Goal: Information Seeking & Learning: Learn about a topic

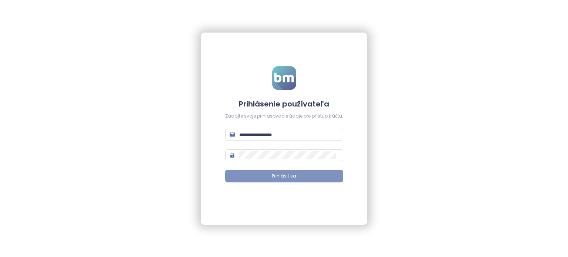
type input "**********"
click at [258, 179] on button "Prihlásiť sa" at bounding box center [284, 176] width 118 height 12
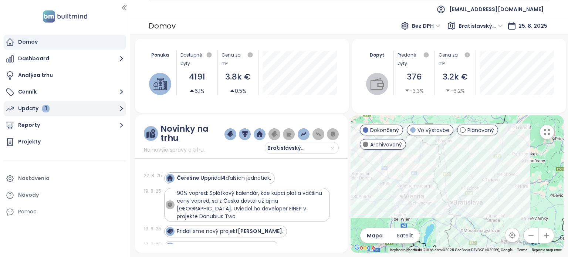
click at [26, 107] on div "Updaty 1" at bounding box center [33, 108] width 31 height 9
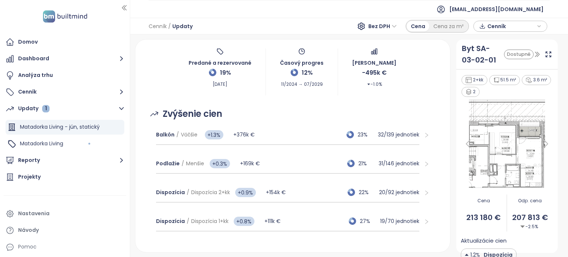
scroll to position [46, 0]
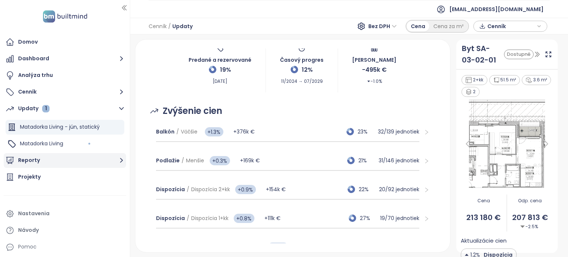
click at [27, 157] on button "Reporty" at bounding box center [65, 160] width 122 height 15
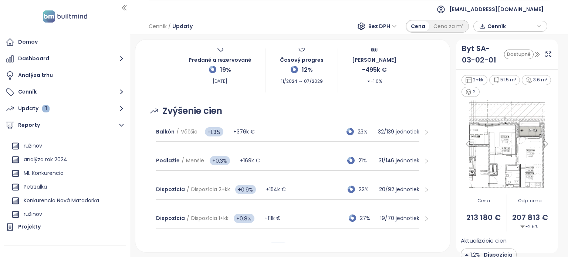
scroll to position [65, 0]
click at [44, 175] on div "ML Konkurencia" at bounding box center [44, 172] width 40 height 9
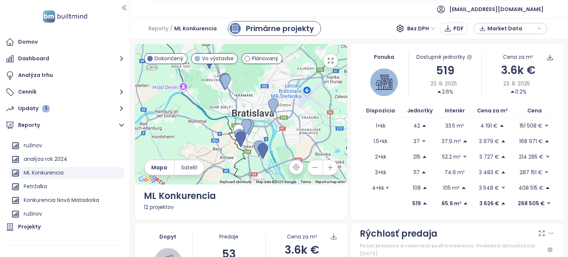
click at [155, 208] on div "12 projektov" at bounding box center [241, 207] width 195 height 8
click at [217, 119] on div at bounding box center [241, 114] width 213 height 141
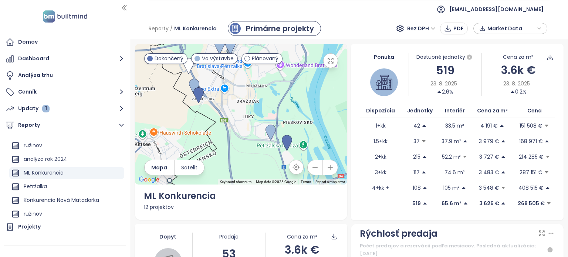
drag, startPoint x: 227, startPoint y: 142, endPoint x: 145, endPoint y: 89, distance: 98.1
click at [145, 89] on div at bounding box center [241, 114] width 213 height 141
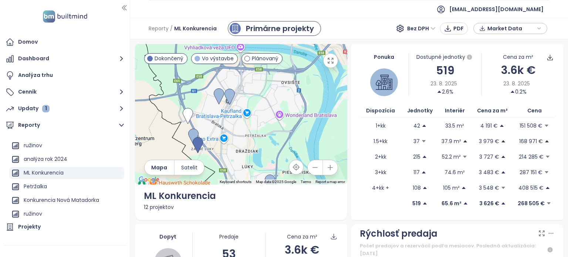
drag, startPoint x: 275, startPoint y: 136, endPoint x: 278, endPoint y: 179, distance: 42.9
click at [278, 179] on div "Keyboard shortcuts Map Data Map data ©2025 Google Map data ©2025 Google 1 km Cl…" at bounding box center [241, 114] width 213 height 141
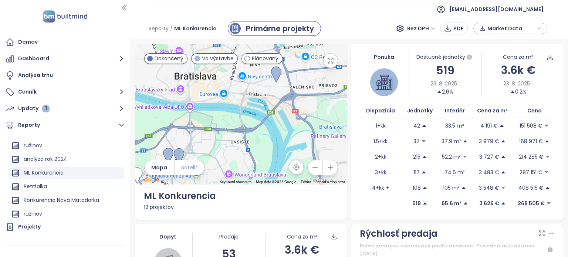
drag, startPoint x: 257, startPoint y: 100, endPoint x: 186, endPoint y: 174, distance: 102.5
click at [186, 174] on div "← Move left → Move right ↑ Move up ↓ Move down + Zoom in - Zoom out Home Jump l…" at bounding box center [241, 114] width 213 height 141
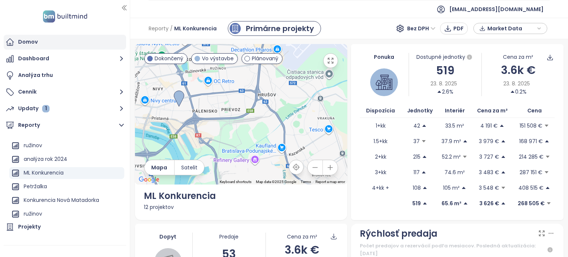
drag, startPoint x: 260, startPoint y: 99, endPoint x: 124, endPoint y: 48, distance: 145.3
click at [124, 48] on section "Domov Dashboard Analýza trhu Cenník Updaty 1 Reporty Pridať report Bratislavský…" at bounding box center [284, 128] width 568 height 257
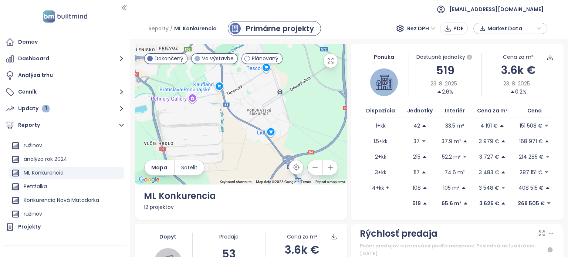
drag, startPoint x: 219, startPoint y: 98, endPoint x: 151, endPoint y: 33, distance: 94.1
click at [151, 33] on div "Reporty / ML Konkurencia Primárne projekty Bez DPH PDF Market Data ← Move left …" at bounding box center [349, 137] width 438 height 239
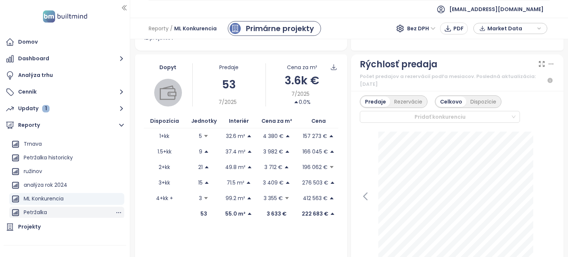
scroll to position [5, 0]
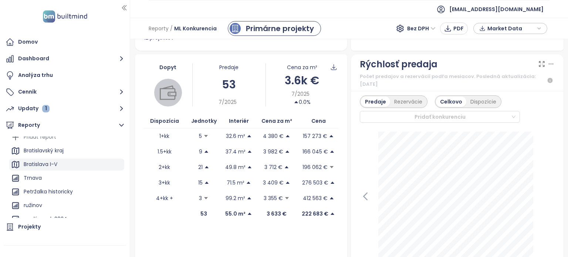
click at [50, 165] on div "Bratislava I-V" at bounding box center [41, 164] width 34 height 9
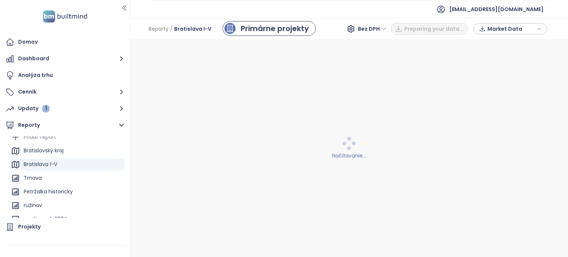
scroll to position [0, 0]
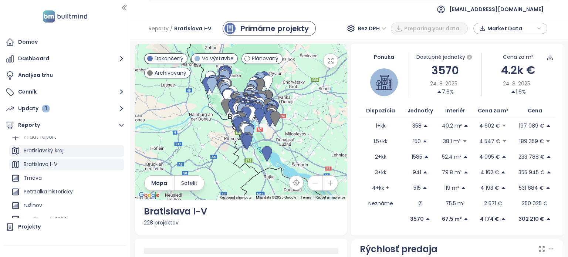
click at [60, 150] on div "Bratislavský kraj" at bounding box center [44, 150] width 40 height 9
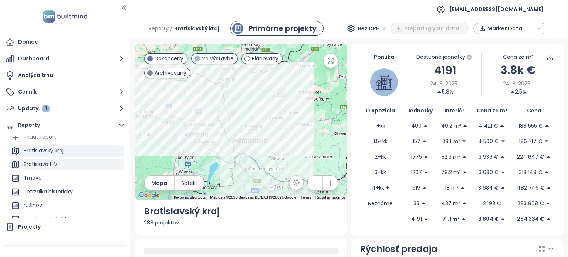
click at [61, 159] on div "Bratislava I-V" at bounding box center [66, 165] width 115 height 12
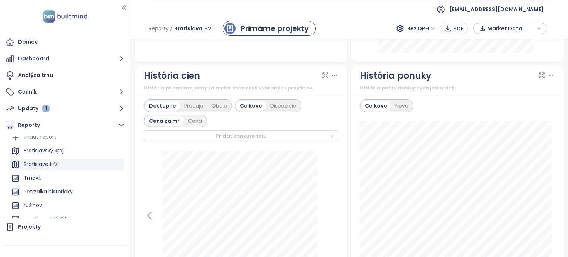
scroll to position [411, 0]
click at [78, 146] on div "Bratislavský kraj" at bounding box center [66, 151] width 115 height 12
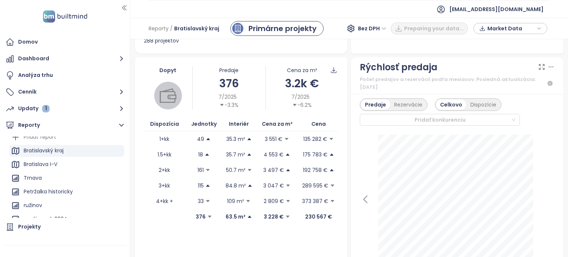
scroll to position [183, 0]
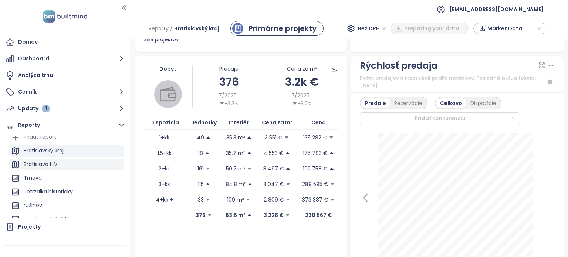
click at [81, 159] on div "Bratislava I-V" at bounding box center [66, 165] width 115 height 12
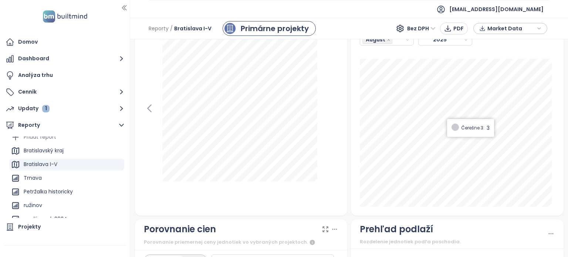
scroll to position [912, 0]
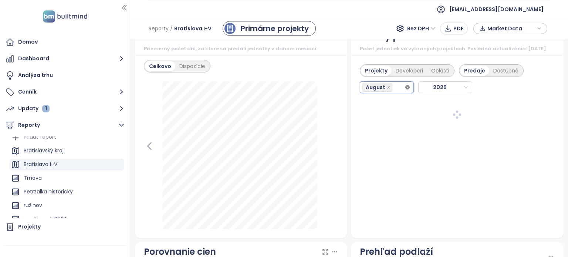
click at [405, 89] on icon "close-circle" at bounding box center [407, 87] width 4 height 4
click at [387, 88] on icon "close" at bounding box center [388, 87] width 3 height 3
click at [394, 92] on input "search" at bounding box center [394, 87] width 1 height 9
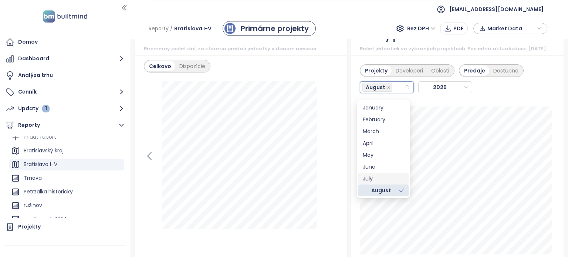
click at [385, 179] on div "July" at bounding box center [383, 179] width 41 height 8
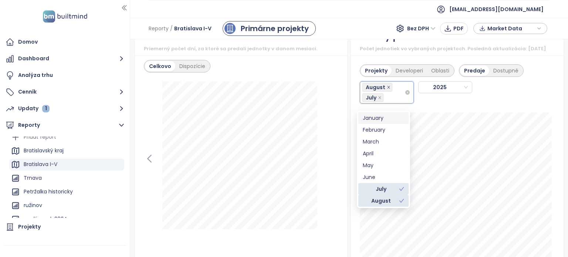
click at [387, 89] on icon "close" at bounding box center [389, 87] width 4 height 4
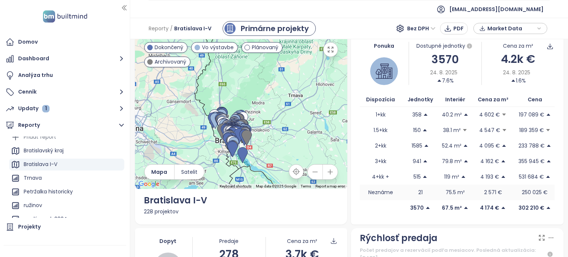
scroll to position [9, 0]
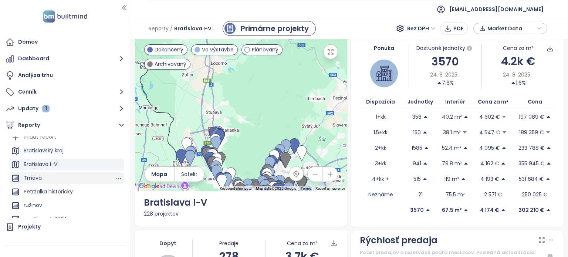
click at [96, 175] on div "Trnava" at bounding box center [66, 178] width 115 height 12
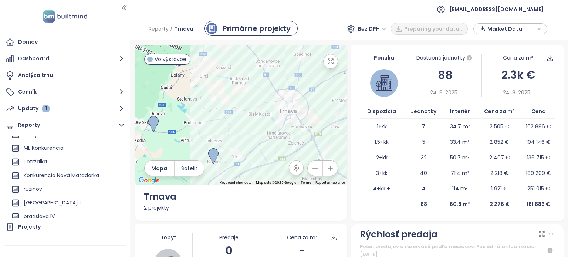
scroll to position [95, 0]
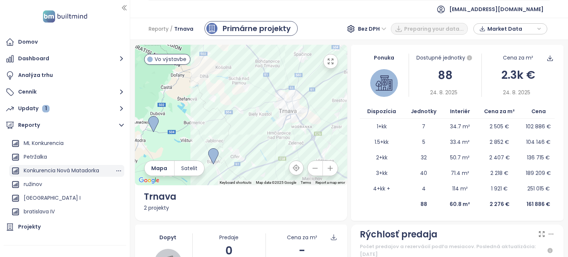
click at [78, 173] on div "Konkurencia Nová Matadorka" at bounding box center [61, 170] width 75 height 9
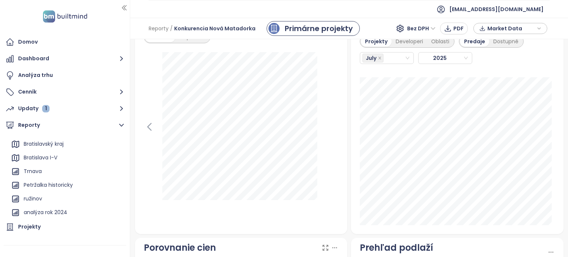
scroll to position [0, 0]
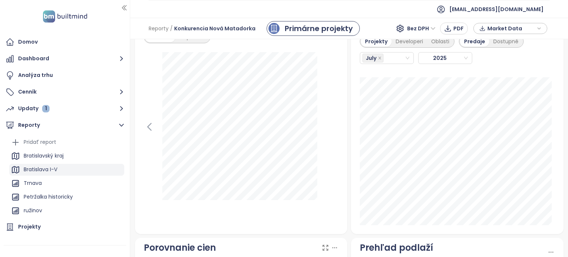
click at [44, 172] on div "Bratislava I-V" at bounding box center [41, 169] width 34 height 9
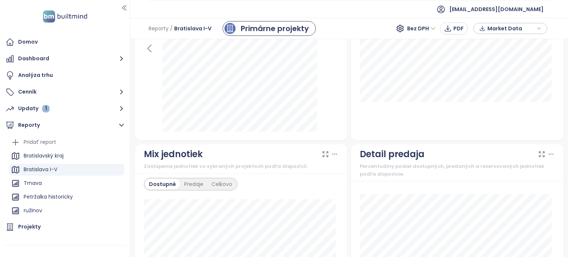
scroll to position [549, 0]
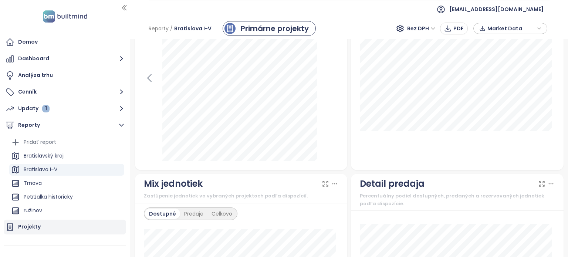
click at [40, 227] on div "Projekty" at bounding box center [65, 227] width 122 height 15
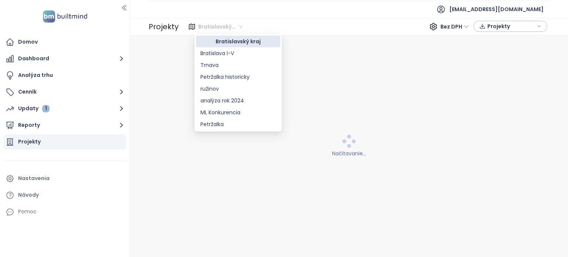
click at [241, 28] on span "Bratislavský kraj" at bounding box center [220, 26] width 44 height 11
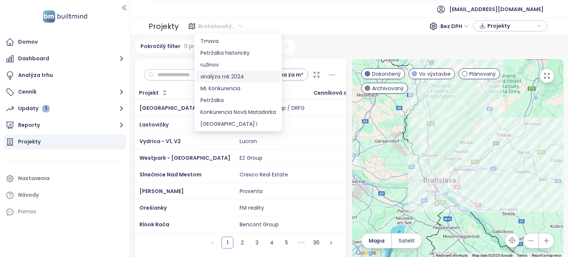
scroll to position [35, 0]
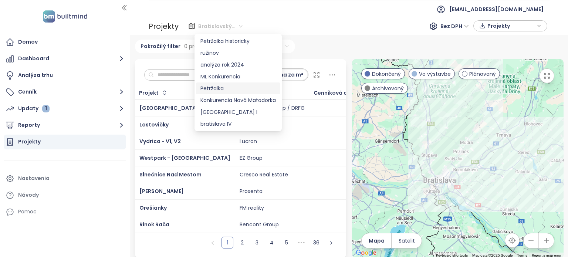
click at [216, 85] on div "Petržalka" at bounding box center [237, 88] width 75 height 8
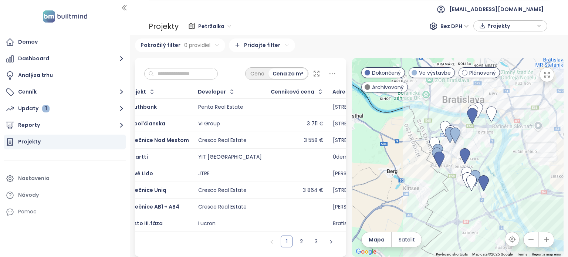
scroll to position [0, 0]
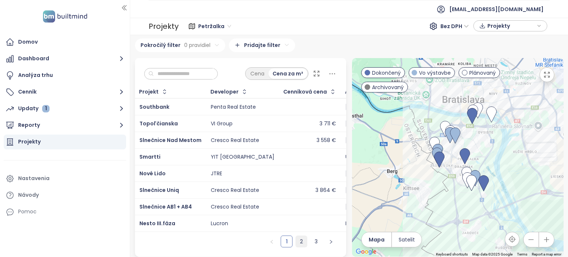
click at [300, 243] on link "2" at bounding box center [301, 241] width 11 height 11
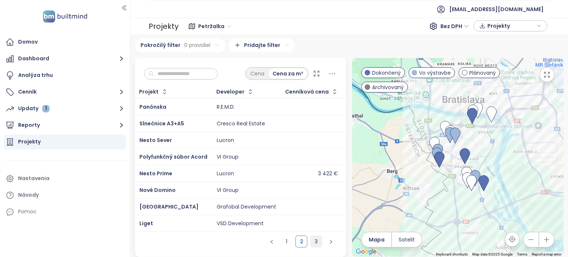
click at [312, 239] on link "3" at bounding box center [316, 241] width 11 height 11
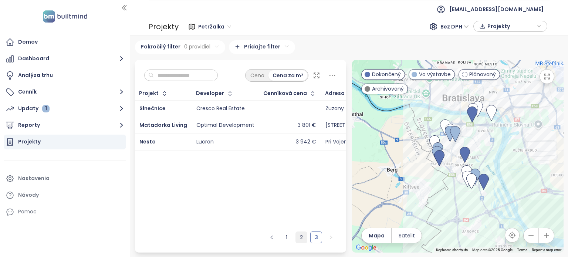
click at [298, 238] on link "2" at bounding box center [301, 237] width 11 height 11
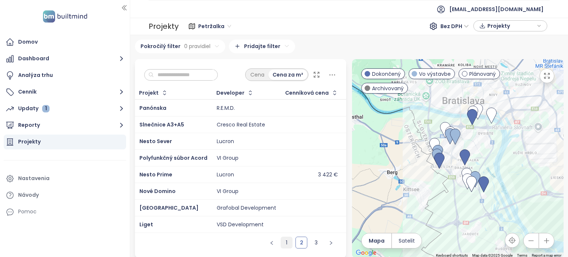
click at [281, 245] on link "1" at bounding box center [286, 242] width 11 height 11
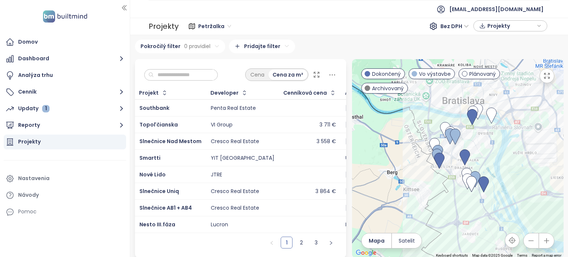
scroll to position [5, 0]
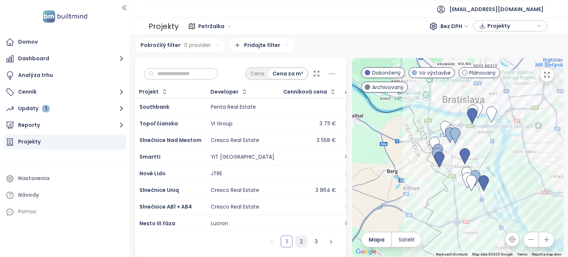
click at [300, 242] on link "2" at bounding box center [301, 241] width 11 height 11
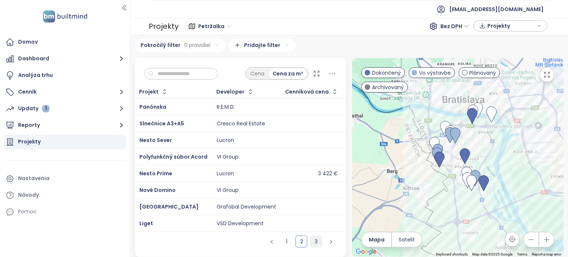
click at [314, 242] on link "3" at bounding box center [316, 241] width 11 height 11
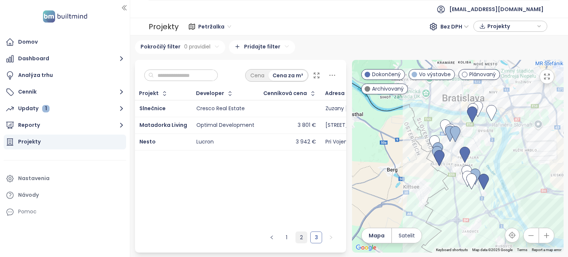
click at [301, 236] on link "2" at bounding box center [301, 237] width 11 height 11
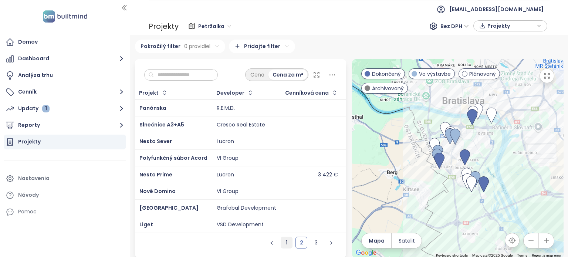
click at [288, 248] on link "1" at bounding box center [286, 242] width 11 height 11
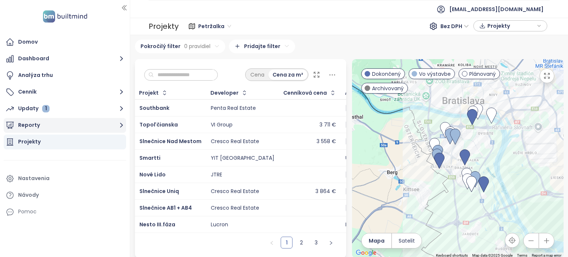
click at [81, 122] on button "Reporty" at bounding box center [65, 125] width 122 height 15
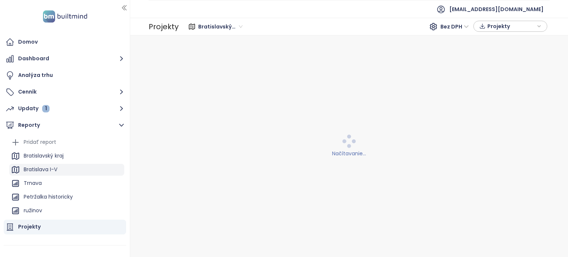
click at [49, 169] on div "Bratislava I-V" at bounding box center [41, 169] width 34 height 9
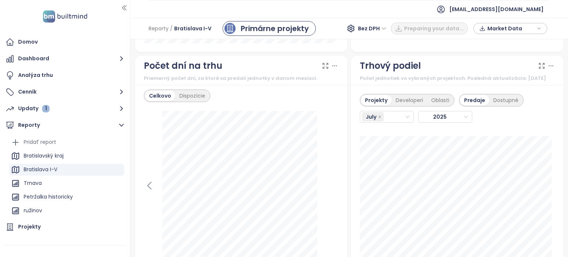
scroll to position [982, 0]
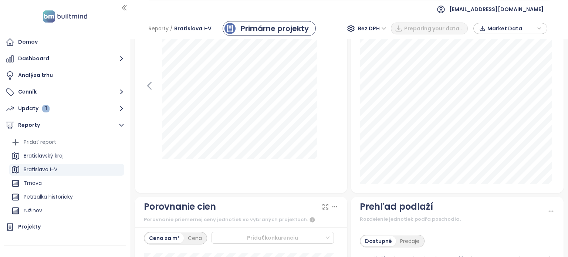
click at [412, 190] on div "Projekty Developeri Oblasti Predaje Dostupné [DATE]" at bounding box center [457, 89] width 213 height 208
click at [462, 190] on div "Projekty Developeri Oblasti Predaje Dostupné [DATE] BD Predmestie: 8" at bounding box center [457, 89] width 213 height 208
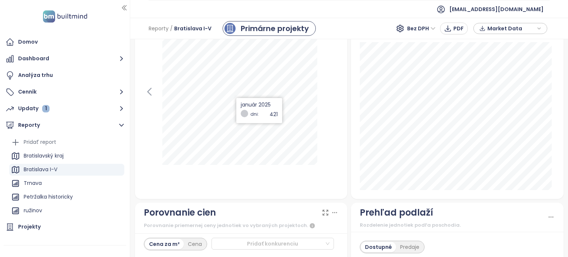
scroll to position [976, 0]
click at [34, 229] on div "Projekty" at bounding box center [29, 226] width 23 height 9
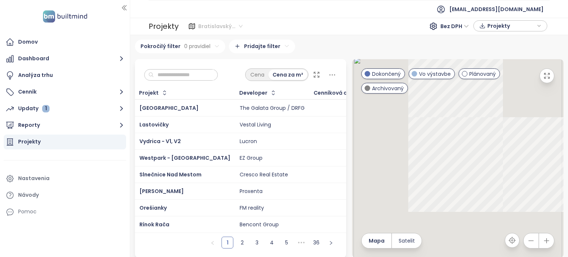
click at [238, 26] on span "Bratislavský kraj" at bounding box center [220, 26] width 44 height 11
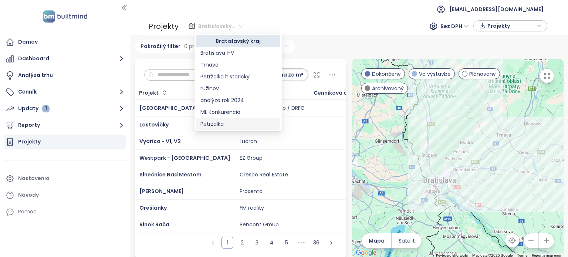
click at [217, 124] on div "Petržalka" at bounding box center [237, 124] width 75 height 8
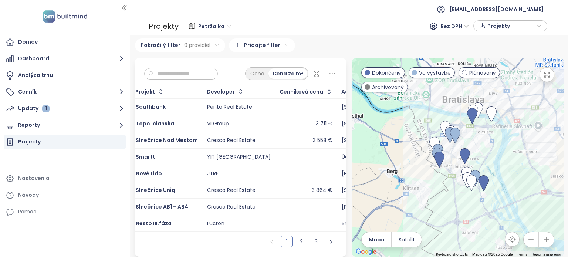
scroll to position [0, 4]
